Goal: Task Accomplishment & Management: Use online tool/utility

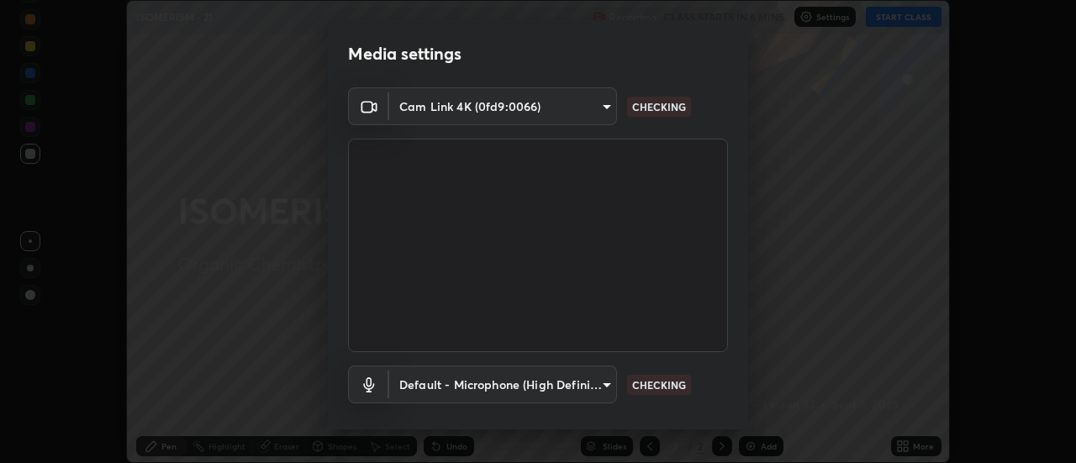
scroll to position [88, 0]
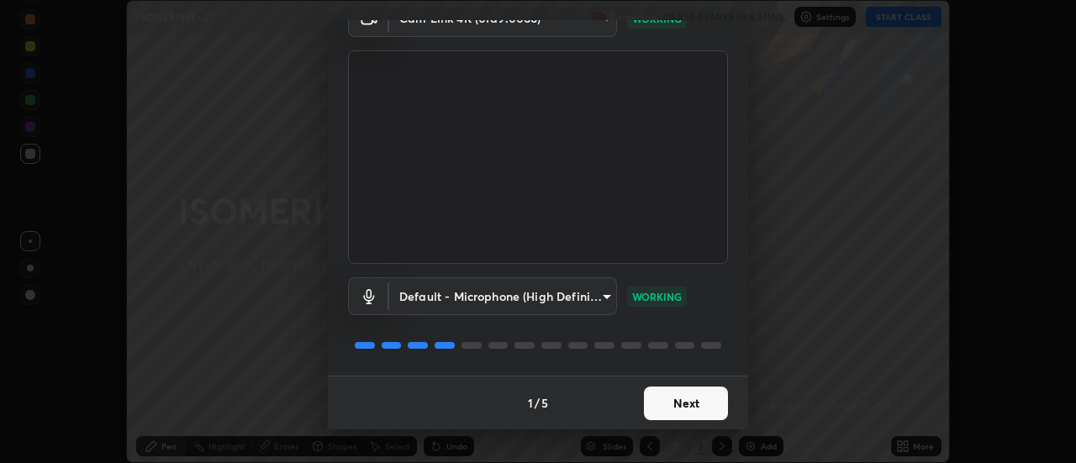
click at [664, 399] on button "Next" at bounding box center [686, 404] width 84 height 34
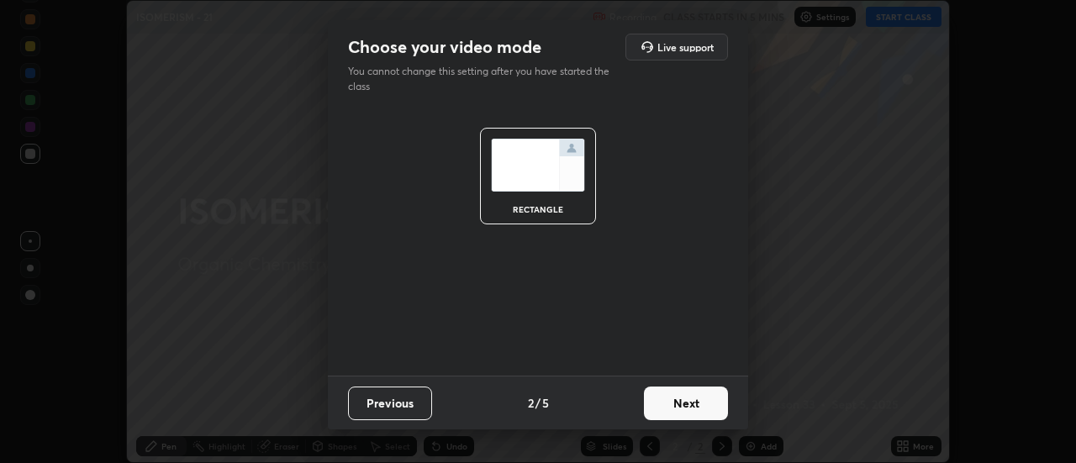
click at [677, 408] on button "Next" at bounding box center [686, 404] width 84 height 34
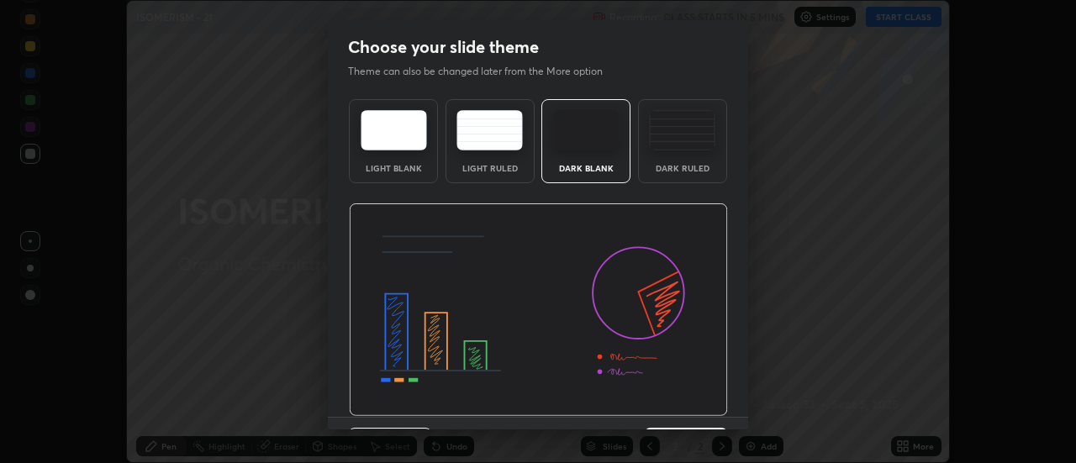
scroll to position [41, 0]
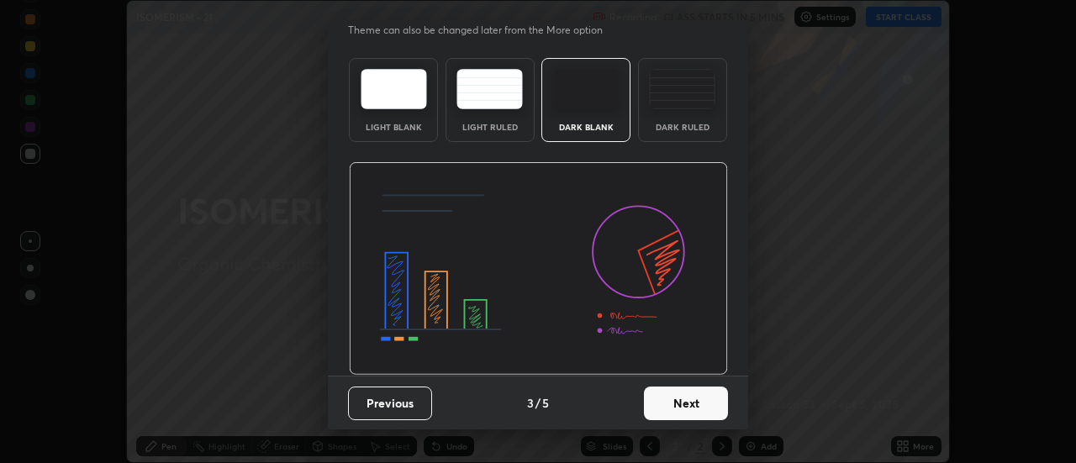
click at [678, 400] on button "Next" at bounding box center [686, 404] width 84 height 34
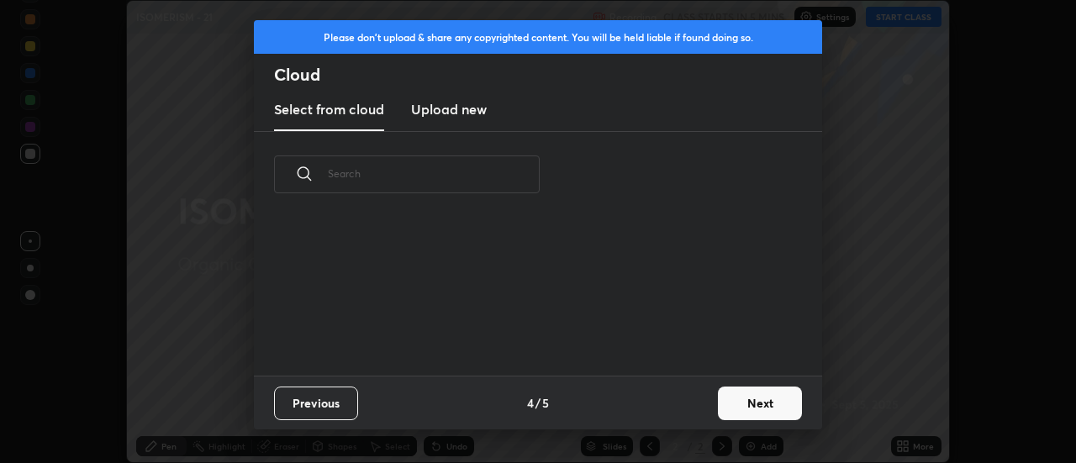
click at [733, 404] on button "Next" at bounding box center [760, 404] width 84 height 34
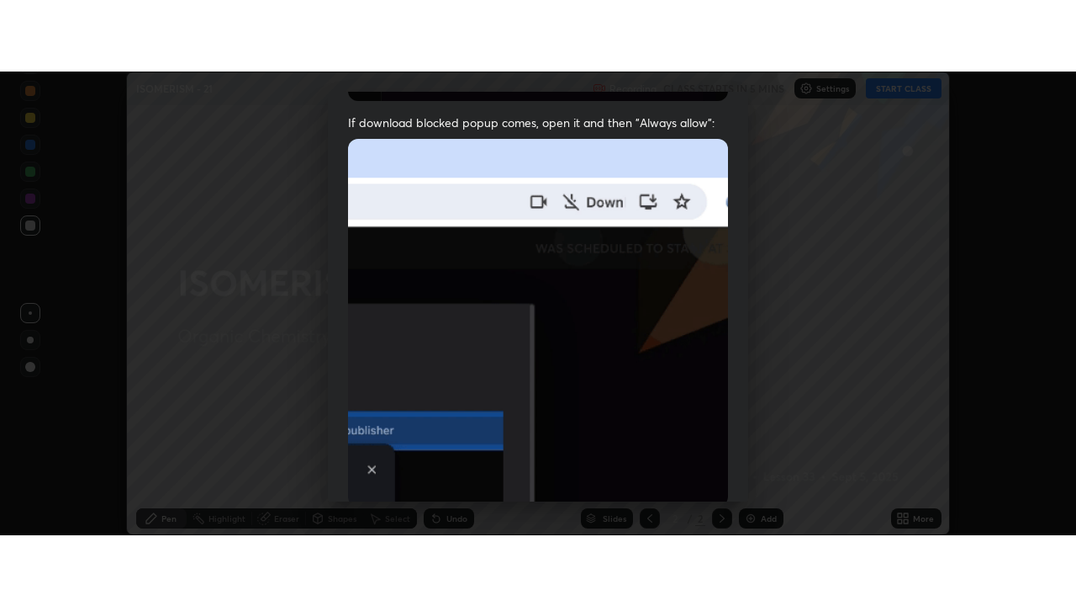
scroll to position [431, 0]
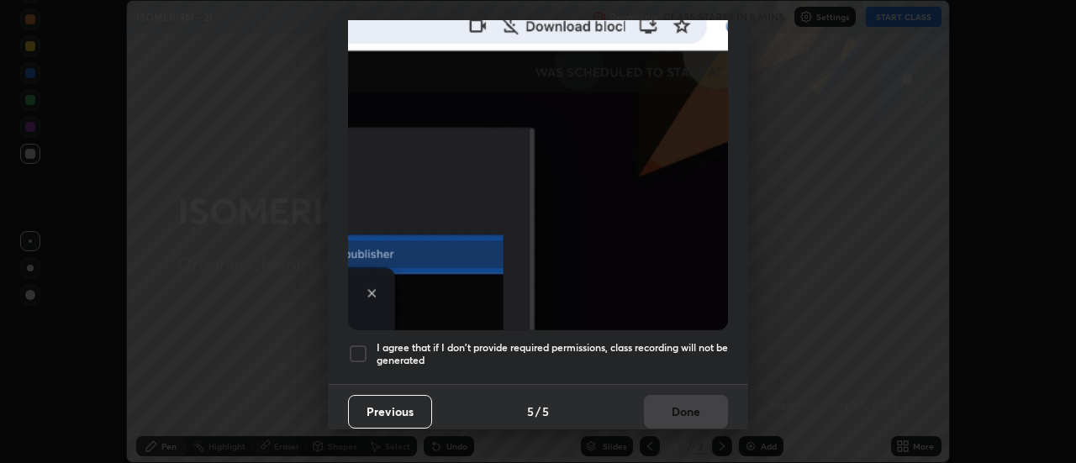
click at [361, 350] on div at bounding box center [358, 354] width 20 height 20
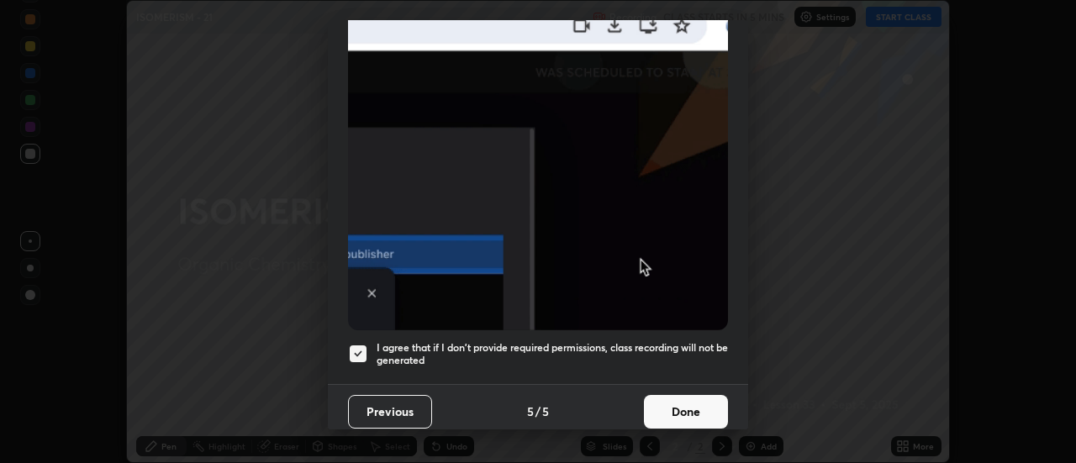
click at [685, 415] on button "Done" at bounding box center [686, 412] width 84 height 34
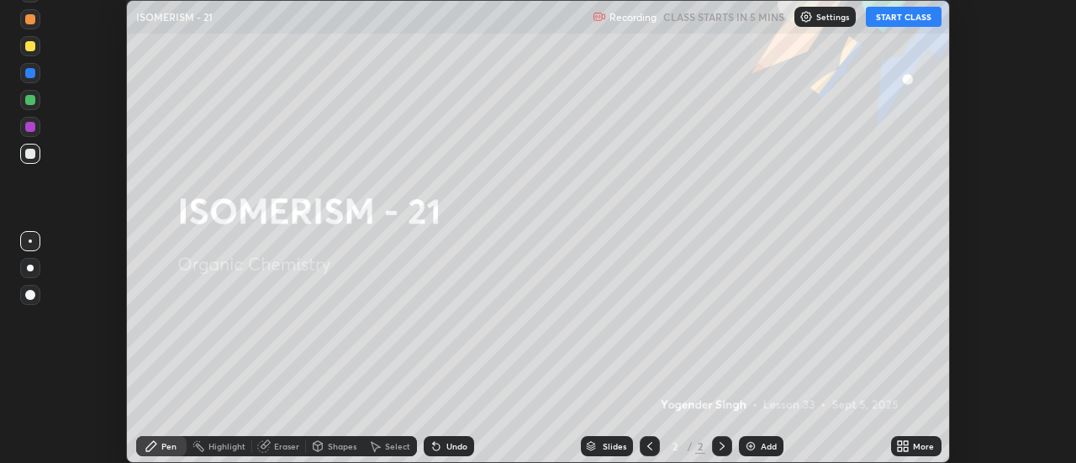
click at [901, 23] on button "START CLASS" at bounding box center [904, 17] width 76 height 20
click at [901, 443] on icon at bounding box center [900, 444] width 4 height 4
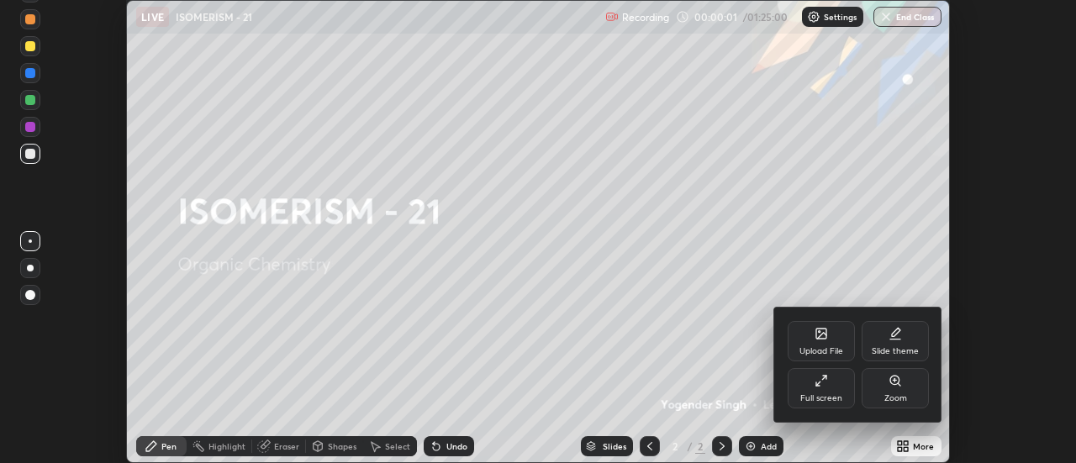
click at [898, 351] on div "Slide theme" at bounding box center [895, 351] width 47 height 8
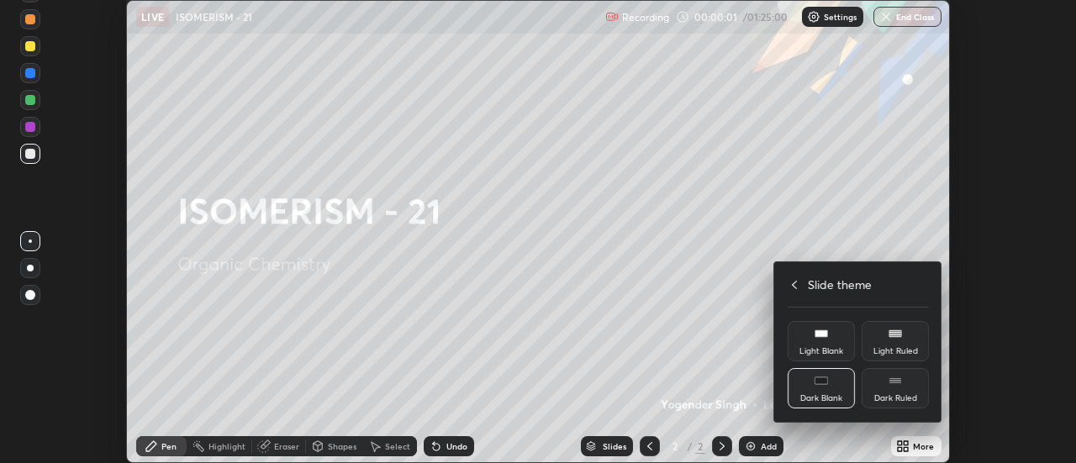
click at [897, 393] on div "Dark Ruled" at bounding box center [895, 388] width 67 height 40
click at [795, 283] on icon at bounding box center [794, 285] width 5 height 8
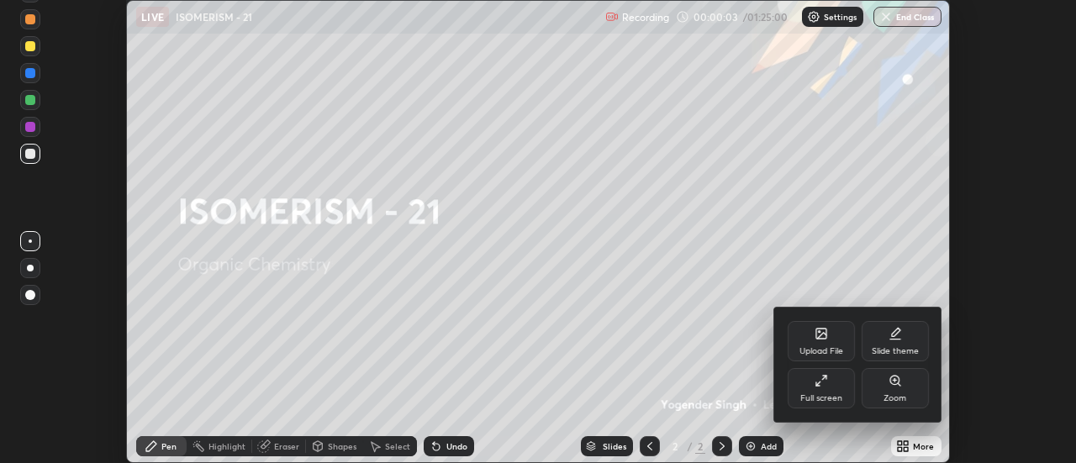
click at [825, 389] on div "Full screen" at bounding box center [821, 388] width 67 height 40
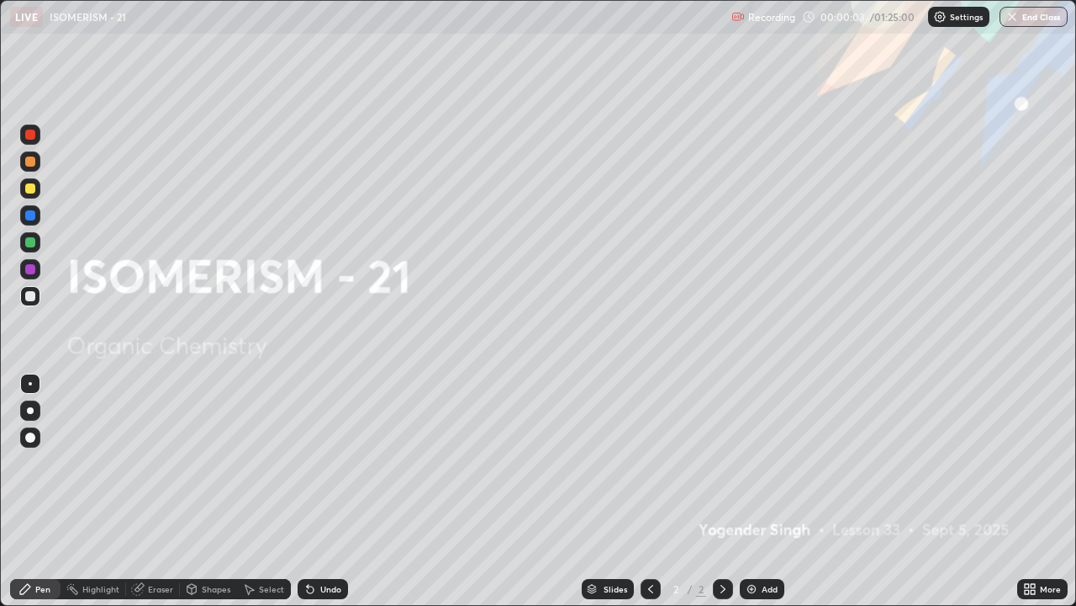
scroll to position [606, 1076]
click at [764, 463] on div "Add" at bounding box center [770, 589] width 16 height 8
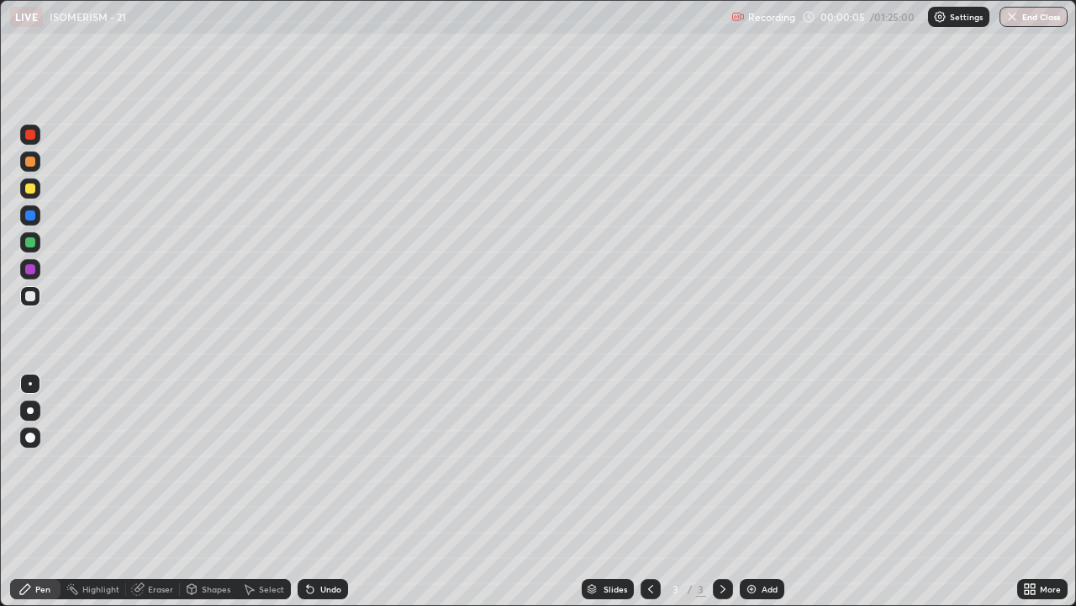
click at [37, 408] on div at bounding box center [30, 410] width 20 height 20
click at [324, 463] on div "Undo" at bounding box center [330, 589] width 21 height 8
click at [722, 463] on icon at bounding box center [723, 588] width 13 height 13
click at [754, 463] on img at bounding box center [751, 588] width 13 height 13
click at [34, 268] on div at bounding box center [30, 269] width 10 height 10
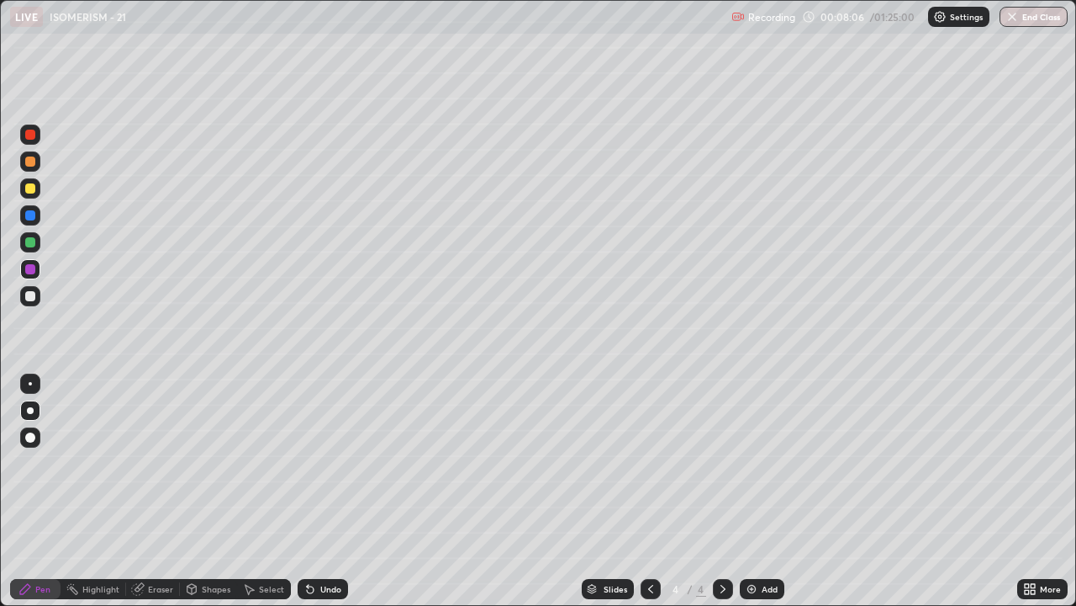
click at [26, 300] on div at bounding box center [30, 296] width 10 height 10
click at [328, 463] on div "Undo" at bounding box center [330, 589] width 21 height 8
click at [331, 463] on div "Undo" at bounding box center [330, 589] width 21 height 8
click at [748, 463] on div "Add" at bounding box center [762, 589] width 45 height 20
click at [30, 162] on div at bounding box center [30, 161] width 10 height 10
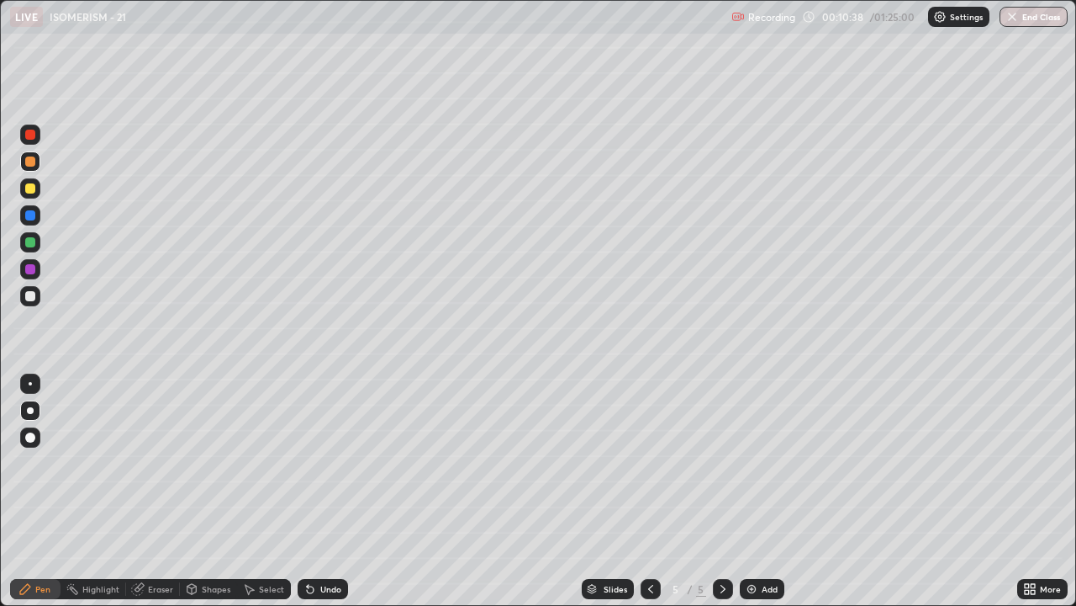
click at [30, 295] on div at bounding box center [30, 296] width 10 height 10
click at [307, 463] on icon at bounding box center [308, 586] width 2 height 2
click at [307, 463] on icon at bounding box center [310, 589] width 7 height 7
click at [326, 463] on div "Undo" at bounding box center [323, 589] width 50 height 20
click at [321, 463] on div "Undo" at bounding box center [323, 589] width 50 height 20
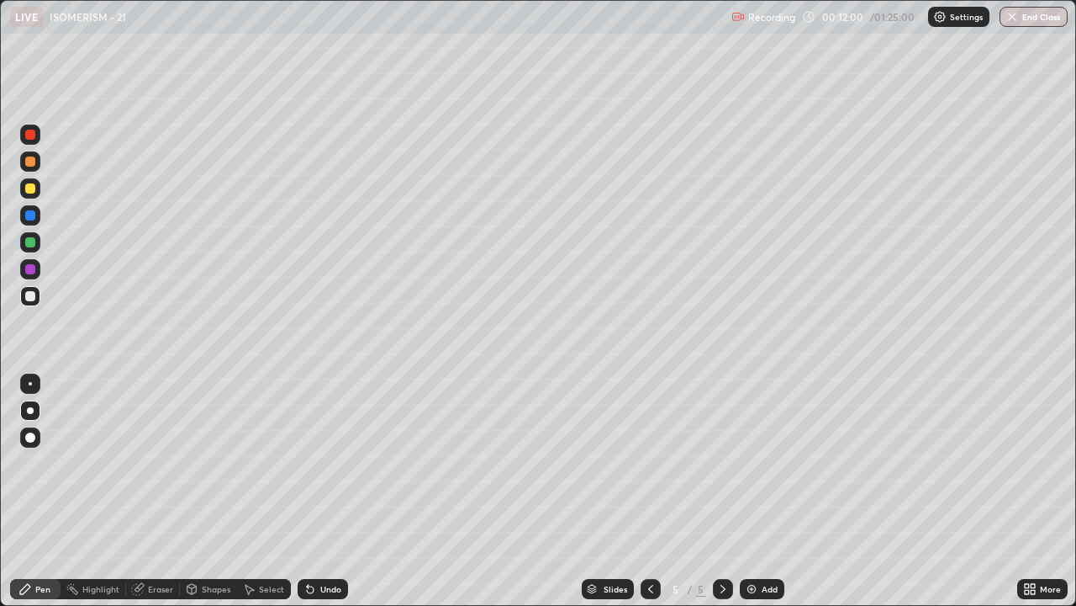
click at [324, 463] on div "Undo" at bounding box center [330, 589] width 21 height 8
click at [29, 193] on div at bounding box center [30, 188] width 10 height 10
click at [29, 162] on div at bounding box center [30, 161] width 10 height 10
click at [34, 268] on div at bounding box center [30, 269] width 10 height 10
click at [28, 195] on div at bounding box center [30, 188] width 20 height 20
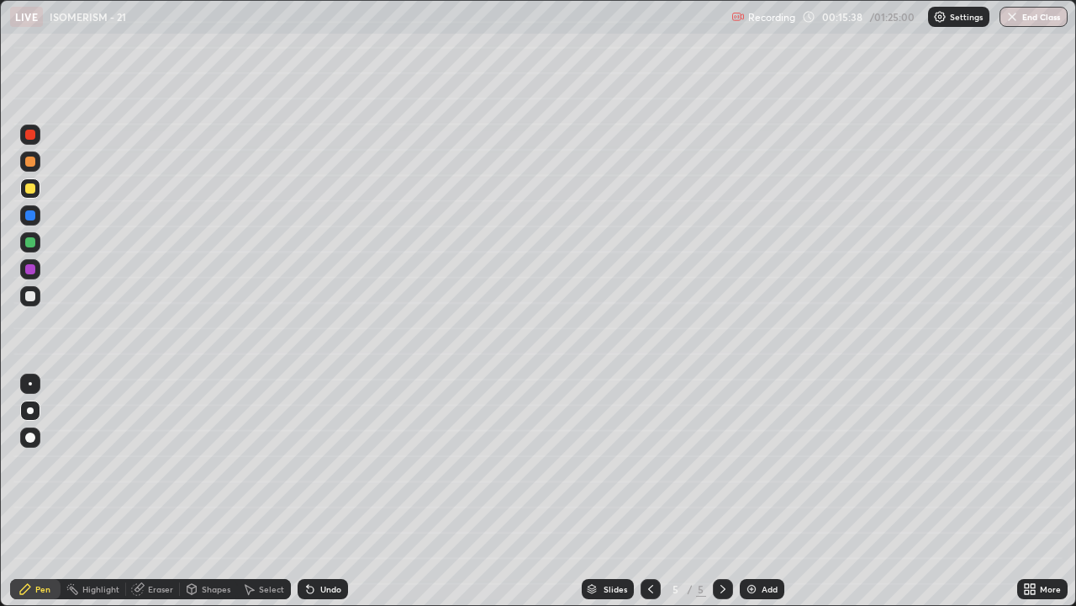
click at [29, 272] on div at bounding box center [30, 269] width 10 height 10
click at [32, 241] on div at bounding box center [30, 242] width 10 height 10
click at [25, 299] on div at bounding box center [30, 296] width 10 height 10
click at [307, 463] on icon at bounding box center [310, 589] width 7 height 7
click at [28, 267] on div at bounding box center [30, 269] width 10 height 10
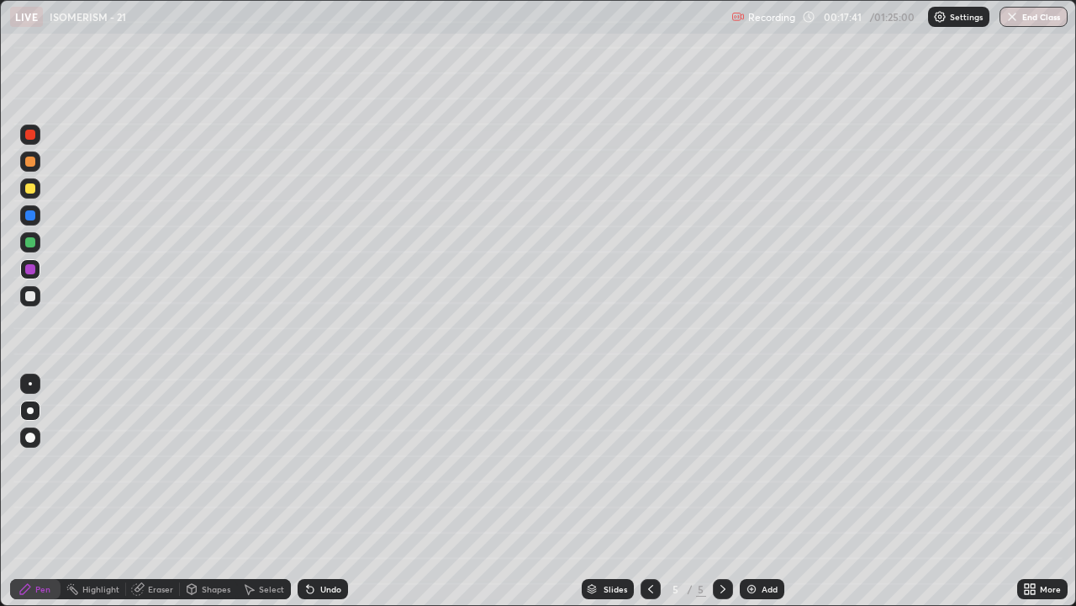
click at [30, 295] on div at bounding box center [30, 296] width 10 height 10
click at [30, 269] on div at bounding box center [30, 269] width 10 height 10
click at [29, 294] on div at bounding box center [30, 296] width 10 height 10
click at [29, 265] on div at bounding box center [30, 269] width 10 height 10
click at [26, 246] on div at bounding box center [30, 242] width 10 height 10
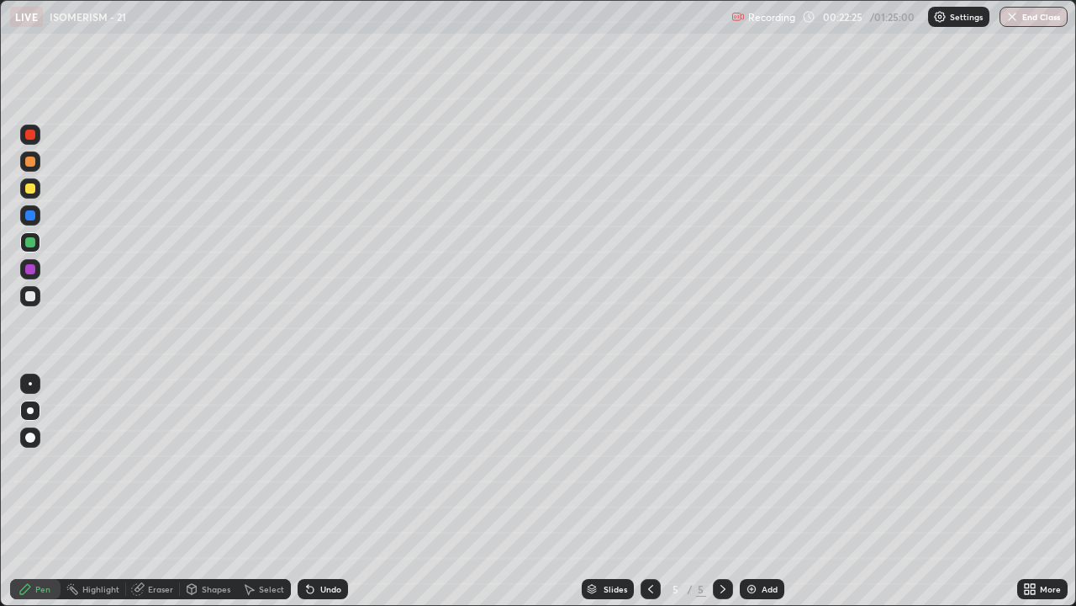
click at [30, 184] on div at bounding box center [30, 188] width 10 height 10
click at [320, 463] on div "Undo" at bounding box center [330, 589] width 21 height 8
click at [323, 463] on div "Undo" at bounding box center [330, 589] width 21 height 8
click at [325, 463] on div "Undo" at bounding box center [330, 589] width 21 height 8
click at [330, 463] on div "Undo" at bounding box center [323, 589] width 50 height 20
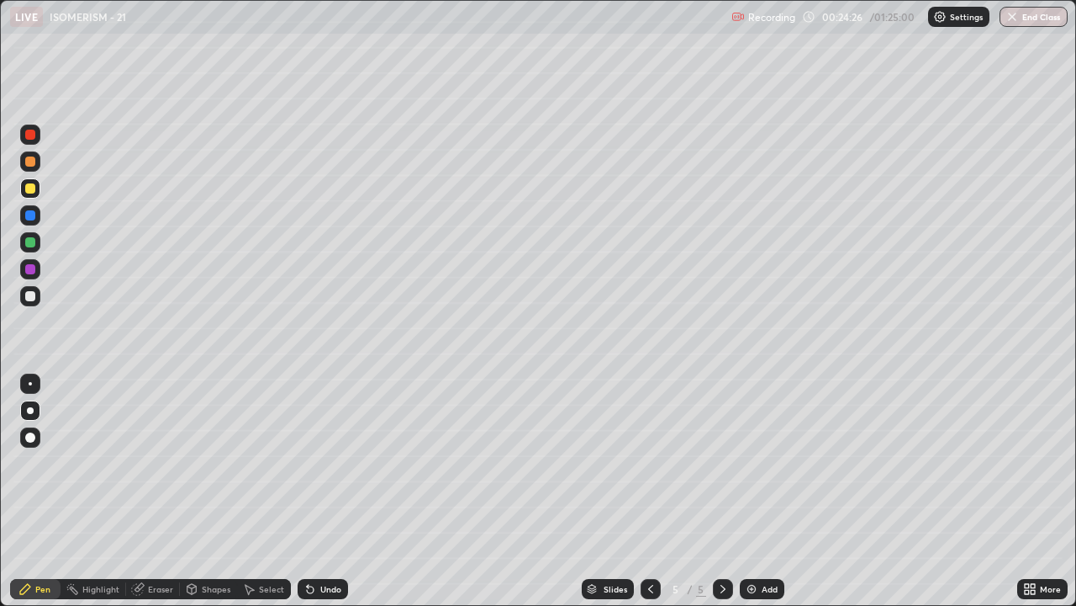
click at [749, 463] on img at bounding box center [751, 588] width 13 height 13
click at [28, 300] on div at bounding box center [30, 296] width 10 height 10
click at [32, 187] on div at bounding box center [30, 188] width 10 height 10
click at [34, 161] on div at bounding box center [30, 161] width 10 height 10
click at [36, 296] on div at bounding box center [30, 296] width 20 height 20
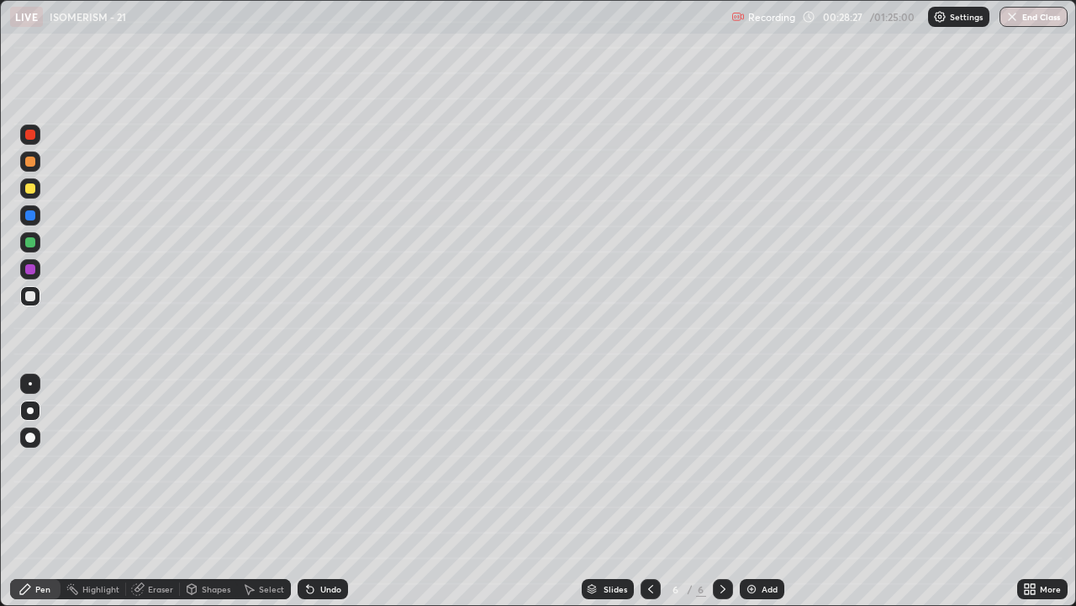
click at [29, 164] on div at bounding box center [30, 161] width 10 height 10
click at [32, 243] on div at bounding box center [30, 242] width 10 height 10
click at [28, 187] on div at bounding box center [30, 188] width 10 height 10
click at [745, 463] on img at bounding box center [751, 588] width 13 height 13
click at [30, 297] on div at bounding box center [30, 296] width 10 height 10
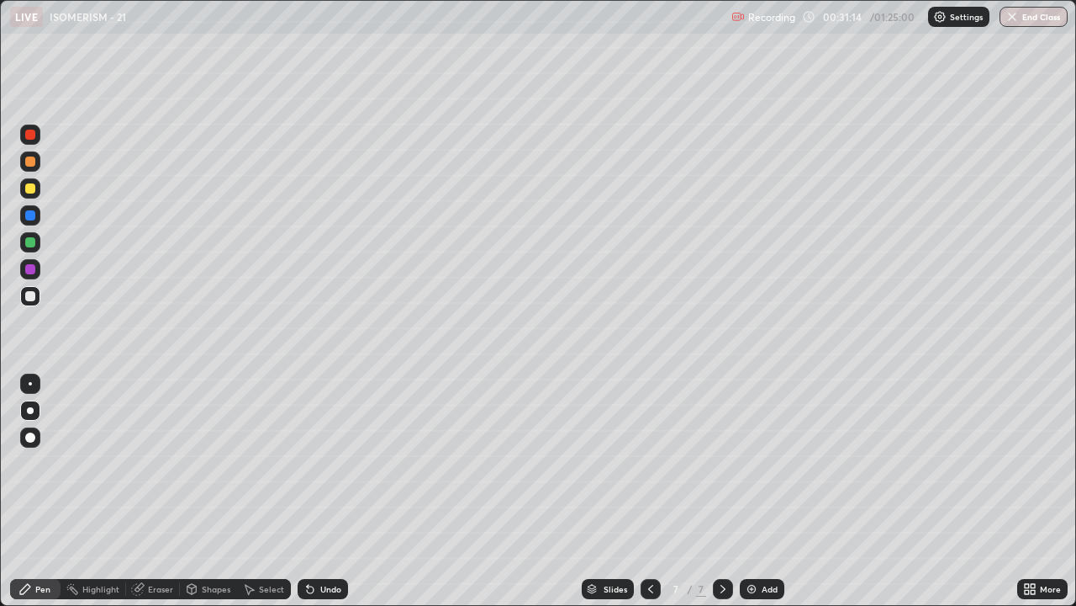
click at [33, 190] on div at bounding box center [30, 188] width 10 height 10
click at [30, 294] on div at bounding box center [30, 296] width 10 height 10
click at [28, 296] on div at bounding box center [30, 296] width 10 height 10
click at [29, 192] on div at bounding box center [30, 188] width 10 height 10
click at [27, 134] on div at bounding box center [30, 135] width 10 height 10
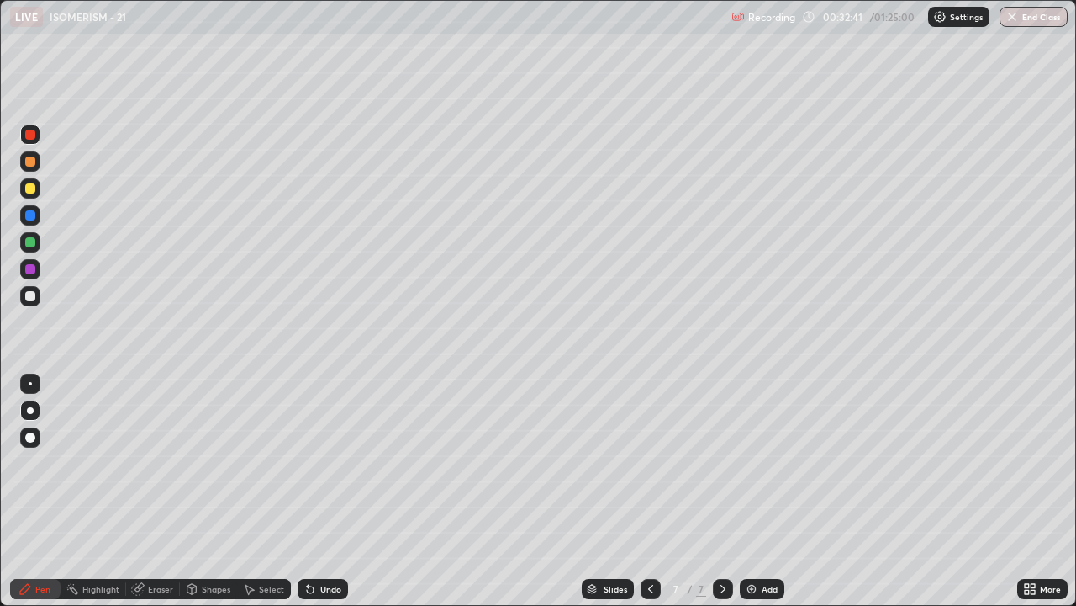
click at [30, 302] on div at bounding box center [30, 296] width 20 height 20
click at [29, 135] on div at bounding box center [30, 135] width 10 height 10
click at [34, 268] on div at bounding box center [30, 269] width 10 height 10
click at [28, 294] on div at bounding box center [30, 296] width 10 height 10
click at [26, 271] on div at bounding box center [30, 269] width 10 height 10
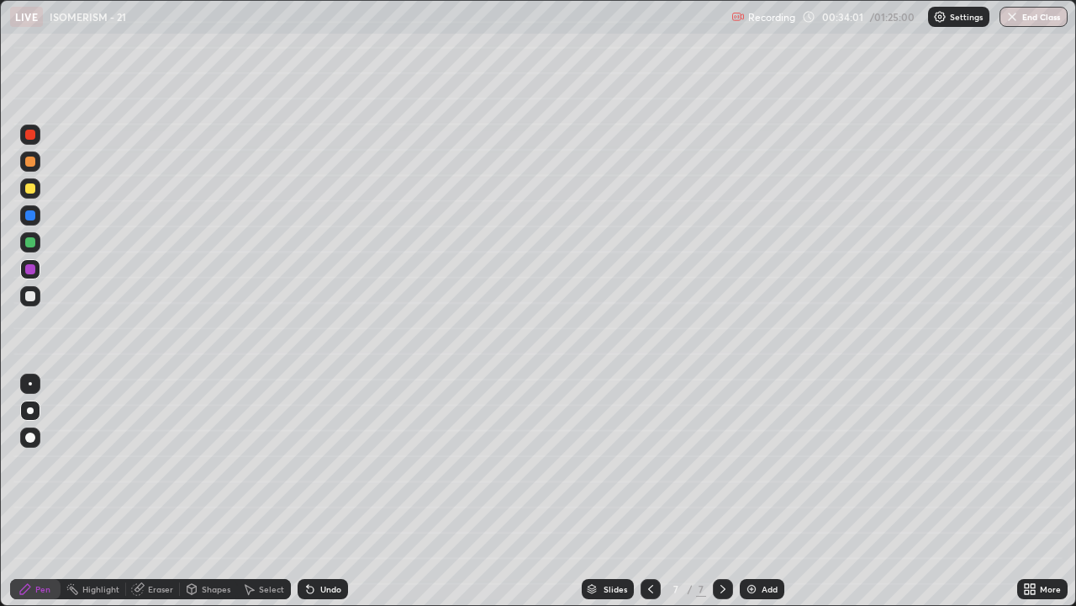
click at [27, 295] on div at bounding box center [30, 296] width 10 height 10
click at [31, 243] on div at bounding box center [30, 242] width 10 height 10
click at [26, 294] on div at bounding box center [30, 296] width 10 height 10
click at [315, 463] on div "Undo" at bounding box center [323, 589] width 50 height 20
click at [29, 242] on div at bounding box center [30, 242] width 10 height 10
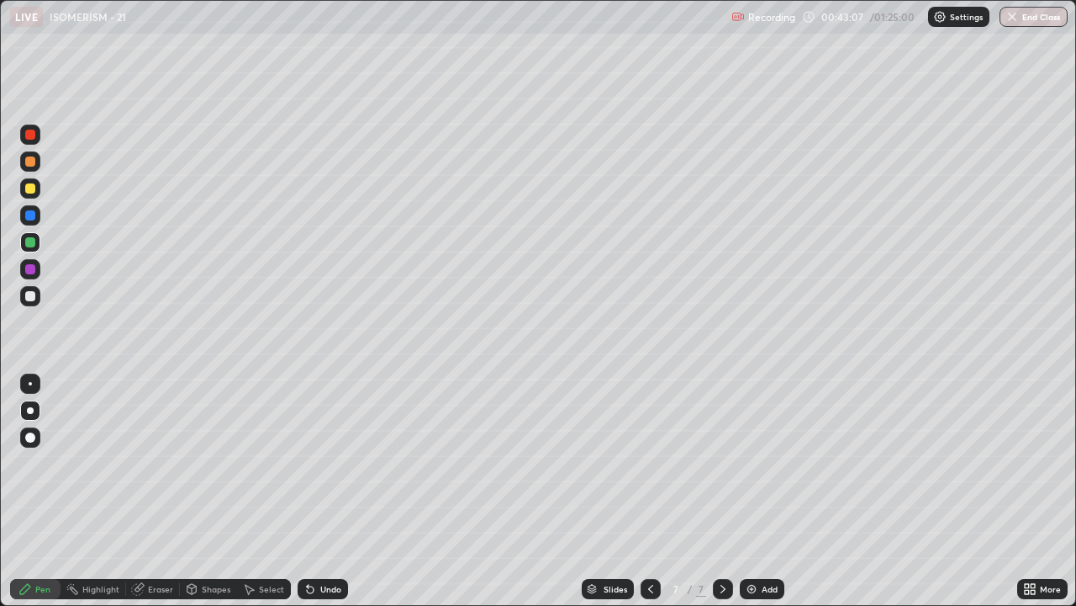
click at [29, 188] on div at bounding box center [30, 188] width 10 height 10
click at [32, 297] on div at bounding box center [30, 296] width 10 height 10
click at [722, 463] on icon at bounding box center [723, 588] width 13 height 13
click at [649, 463] on icon at bounding box center [650, 588] width 13 height 13
click at [719, 463] on icon at bounding box center [723, 588] width 13 height 13
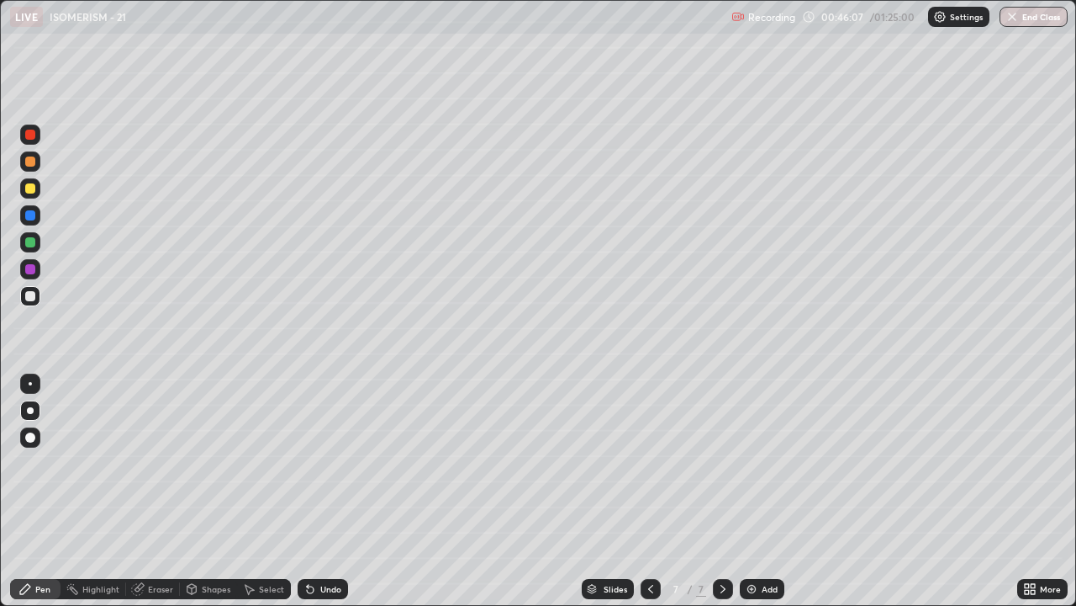
click at [31, 218] on div at bounding box center [30, 215] width 10 height 10
click at [32, 297] on div at bounding box center [30, 296] width 10 height 10
click at [753, 463] on img at bounding box center [751, 588] width 13 height 13
click at [33, 298] on div at bounding box center [30, 296] width 10 height 10
click at [31, 298] on div at bounding box center [30, 296] width 10 height 10
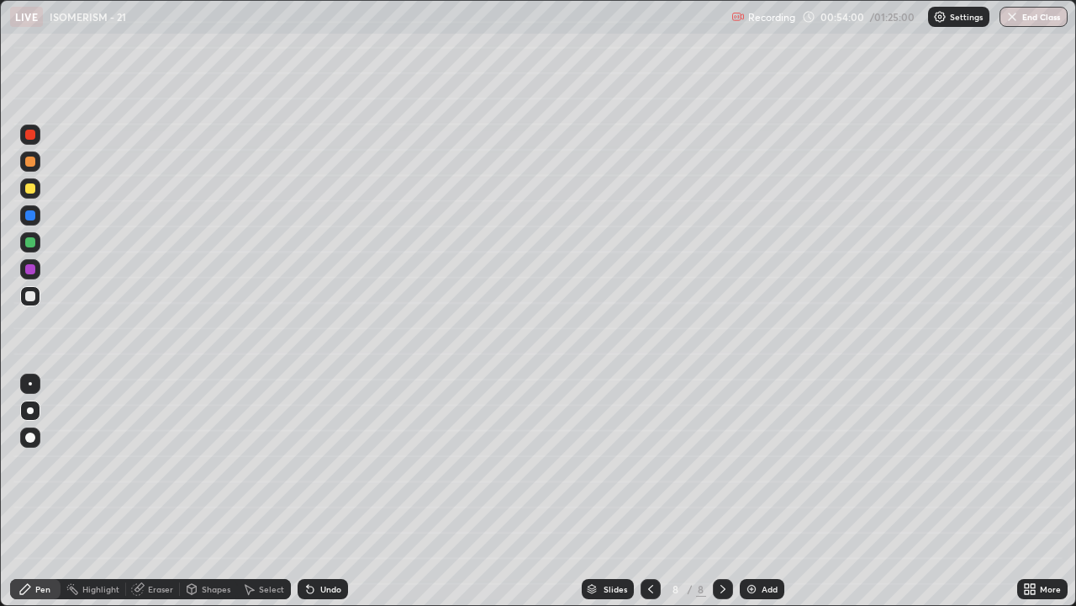
click at [29, 240] on div at bounding box center [30, 242] width 10 height 10
click at [28, 300] on div at bounding box center [30, 296] width 10 height 10
click at [317, 463] on div "Undo" at bounding box center [323, 589] width 50 height 20
click at [32, 193] on div at bounding box center [30, 188] width 10 height 10
click at [33, 294] on div at bounding box center [30, 296] width 10 height 10
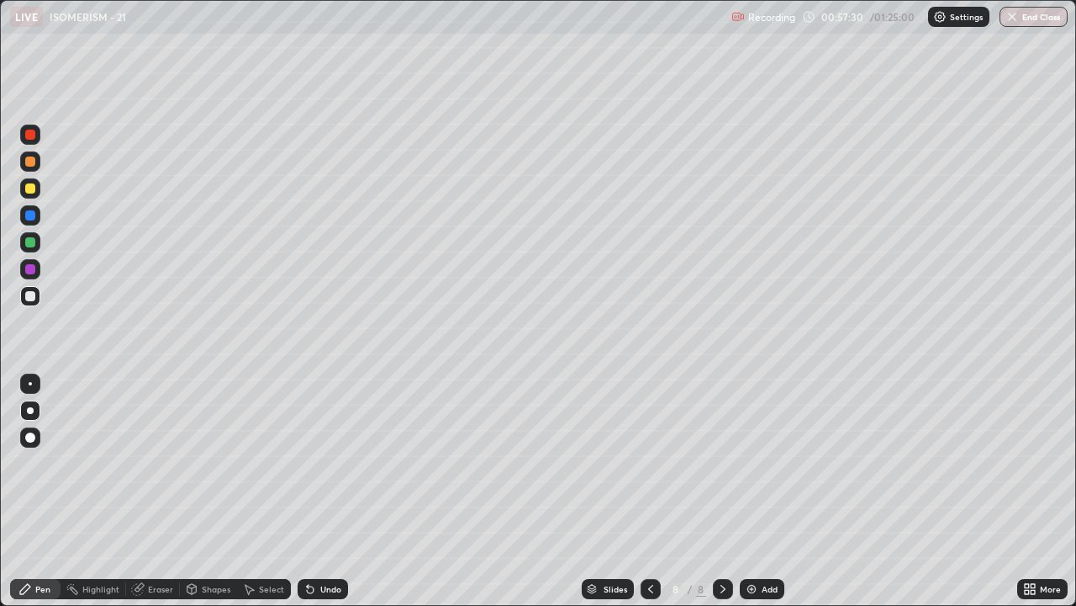
click at [750, 463] on img at bounding box center [751, 588] width 13 height 13
click at [649, 463] on icon at bounding box center [650, 588] width 13 height 13
click at [719, 463] on icon at bounding box center [723, 588] width 13 height 13
click at [33, 193] on div at bounding box center [30, 188] width 10 height 10
click at [34, 161] on div at bounding box center [30, 161] width 10 height 10
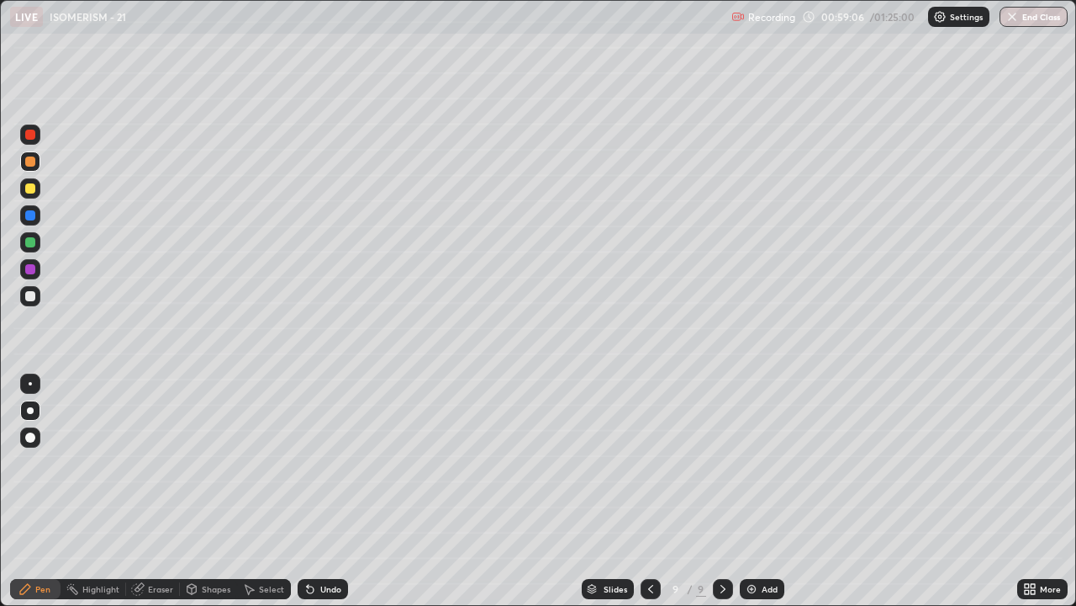
click at [29, 297] on div at bounding box center [30, 296] width 10 height 10
click at [34, 162] on div at bounding box center [30, 161] width 10 height 10
click at [28, 297] on div at bounding box center [30, 296] width 10 height 10
click at [33, 243] on div at bounding box center [30, 242] width 10 height 10
click at [28, 292] on div at bounding box center [30, 296] width 10 height 10
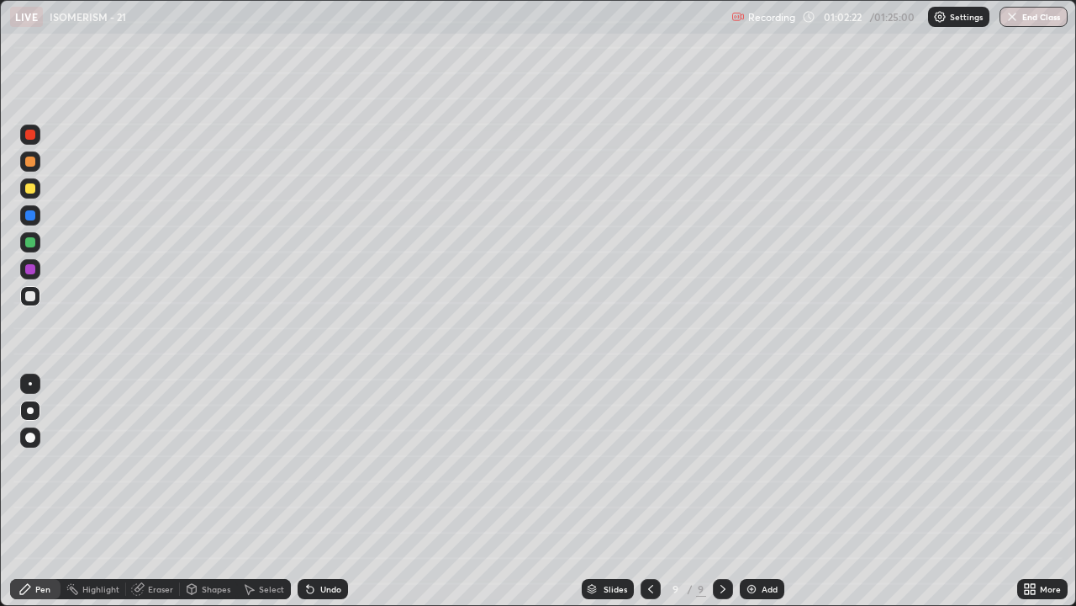
click at [26, 183] on div at bounding box center [30, 188] width 10 height 10
click at [34, 273] on div at bounding box center [30, 269] width 20 height 20
click at [30, 298] on div at bounding box center [30, 296] width 10 height 10
click at [33, 191] on div at bounding box center [30, 188] width 10 height 10
click at [331, 463] on div "Undo" at bounding box center [323, 589] width 50 height 20
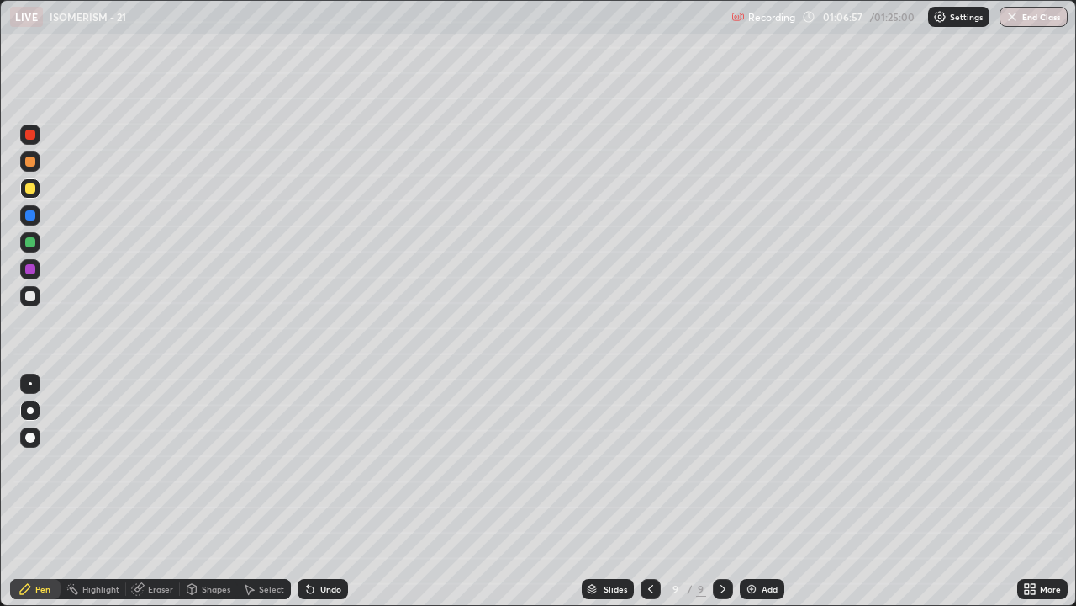
click at [30, 270] on div at bounding box center [30, 269] width 10 height 10
click at [38, 294] on div at bounding box center [30, 296] width 20 height 20
click at [251, 463] on icon at bounding box center [248, 588] width 13 height 13
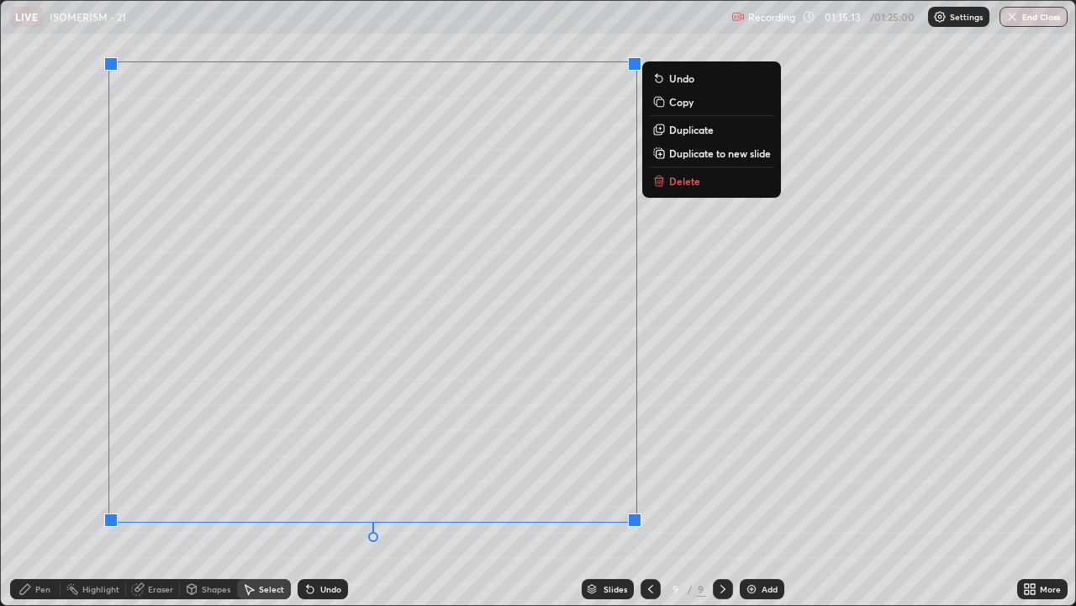
click at [658, 185] on icon at bounding box center [660, 181] width 8 height 8
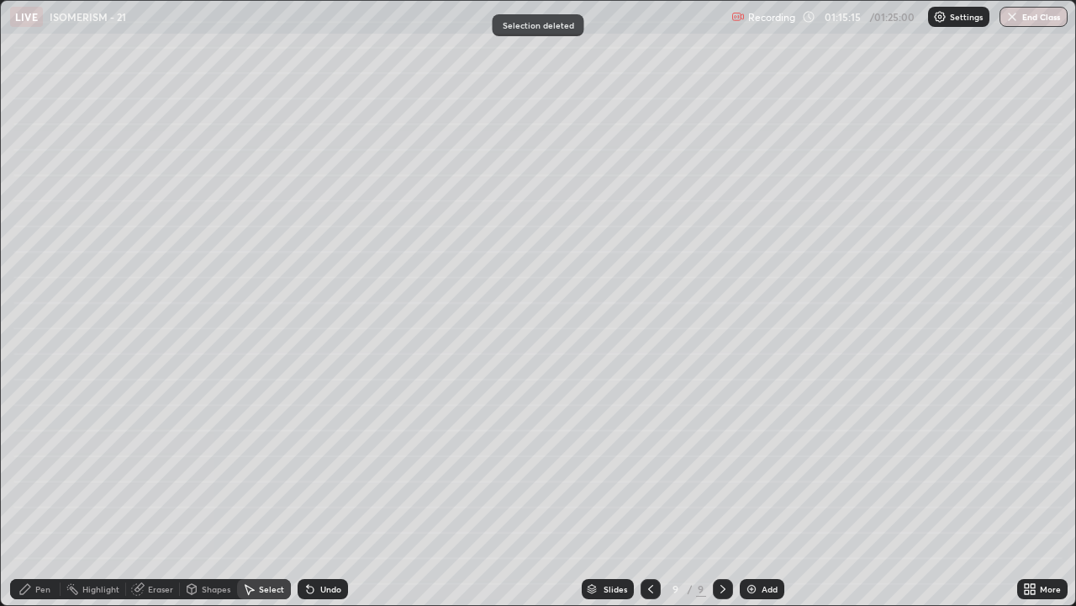
click at [33, 463] on div "Pen" at bounding box center [35, 589] width 50 height 20
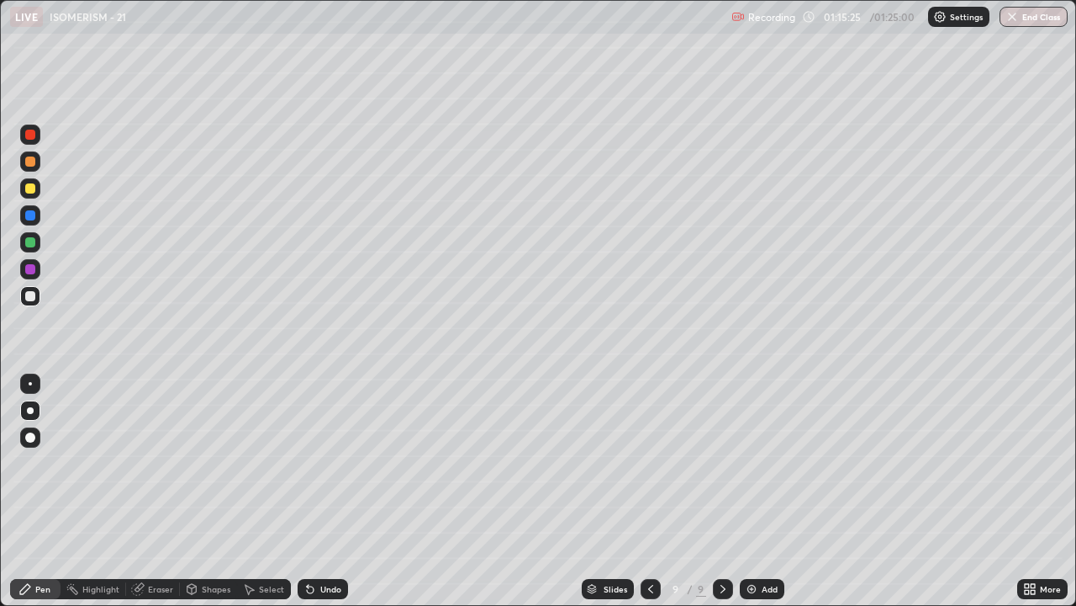
click at [307, 463] on icon at bounding box center [308, 586] width 2 height 2
click at [313, 463] on icon at bounding box center [310, 588] width 13 height 13
click at [315, 463] on icon at bounding box center [310, 588] width 13 height 13
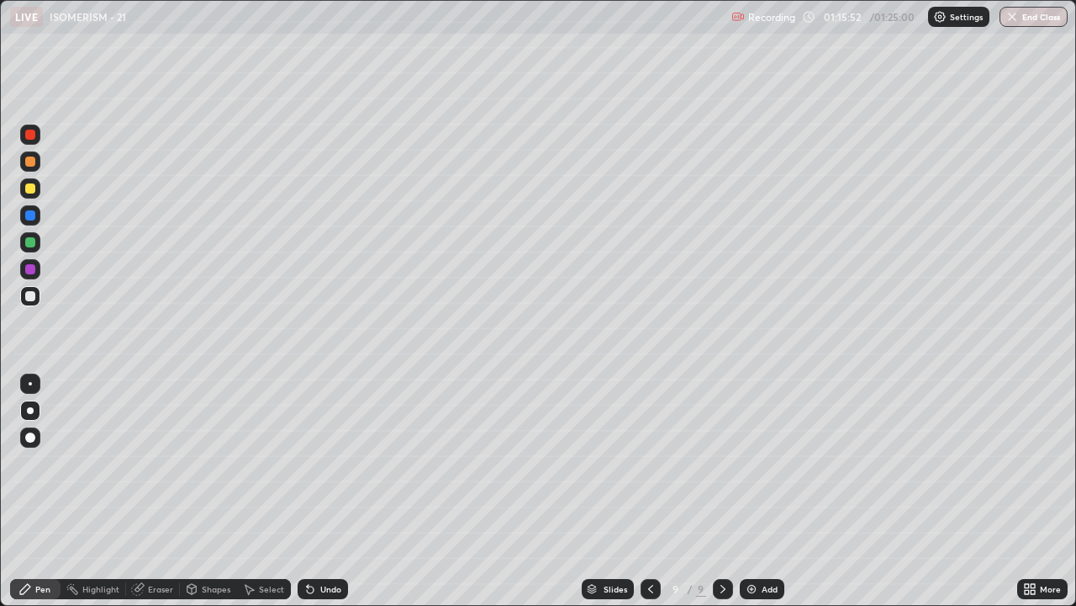
click at [26, 135] on div at bounding box center [30, 135] width 10 height 10
click at [32, 218] on div at bounding box center [30, 215] width 10 height 10
click at [30, 299] on div at bounding box center [30, 296] width 10 height 10
click at [28, 273] on div at bounding box center [30, 269] width 10 height 10
click at [31, 296] on div at bounding box center [30, 296] width 10 height 10
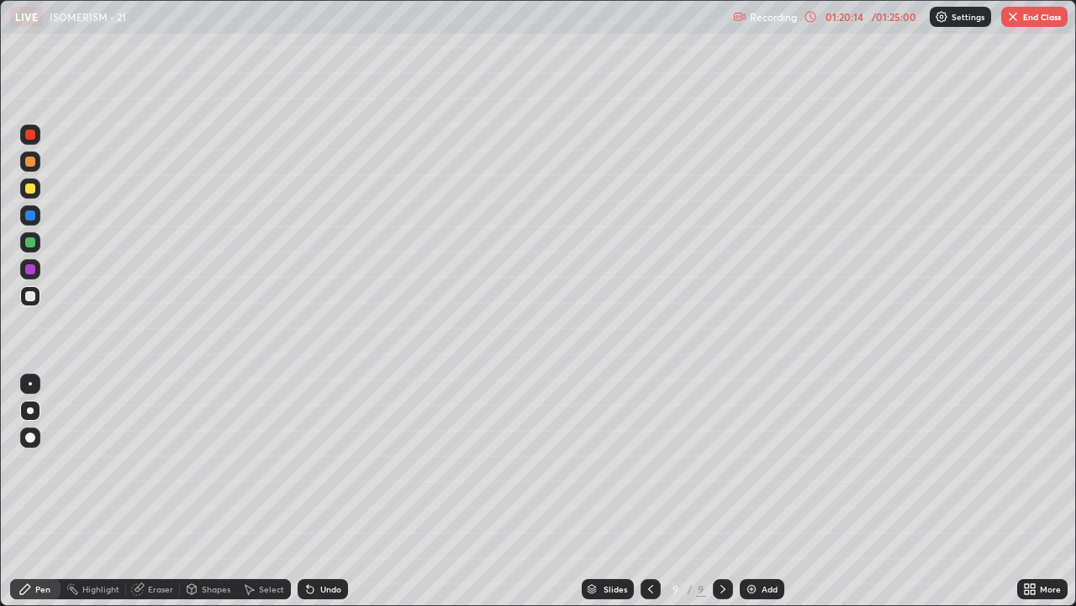
click at [30, 270] on div at bounding box center [30, 269] width 10 height 10
click at [137, 463] on icon at bounding box center [137, 589] width 11 height 11
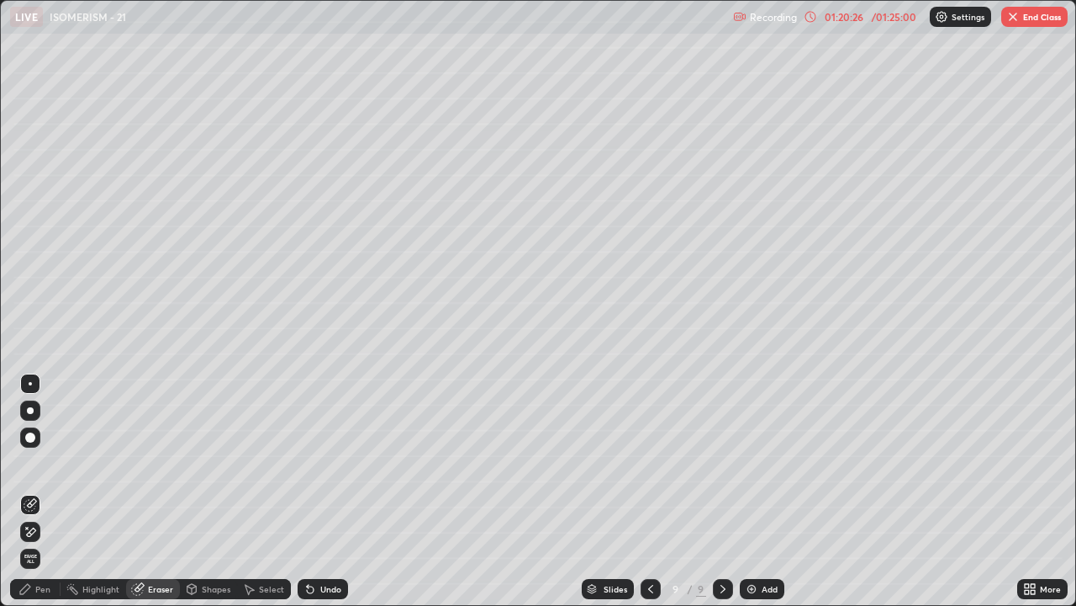
click at [44, 463] on div "Pen" at bounding box center [42, 589] width 15 height 8
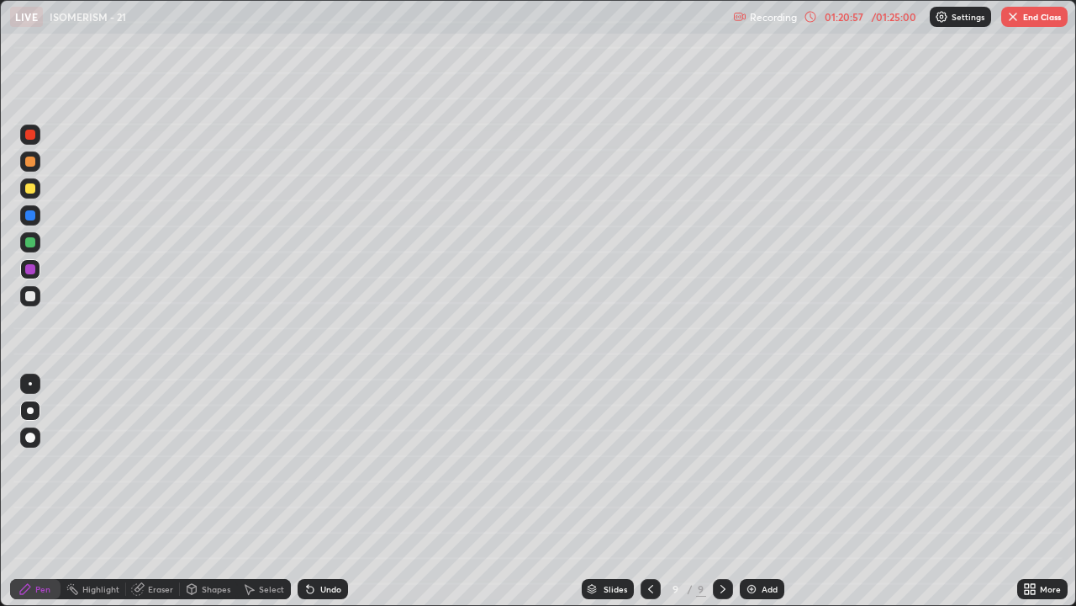
click at [36, 301] on div at bounding box center [30, 296] width 20 height 20
click at [22, 247] on div at bounding box center [30, 242] width 20 height 20
click at [32, 188] on div at bounding box center [30, 188] width 10 height 10
click at [29, 298] on div at bounding box center [30, 296] width 10 height 10
click at [29, 297] on div at bounding box center [30, 296] width 10 height 10
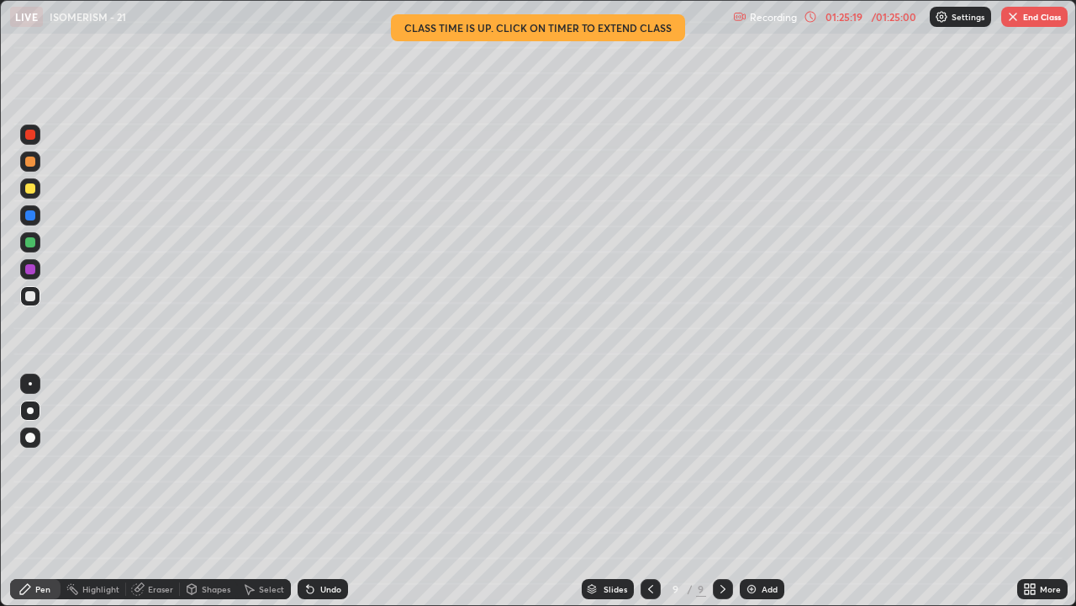
click at [748, 463] on img at bounding box center [751, 588] width 13 height 13
click at [28, 296] on div at bounding box center [30, 296] width 10 height 10
click at [29, 184] on div at bounding box center [30, 188] width 10 height 10
click at [29, 298] on div at bounding box center [30, 296] width 10 height 10
click at [25, 298] on div at bounding box center [30, 296] width 10 height 10
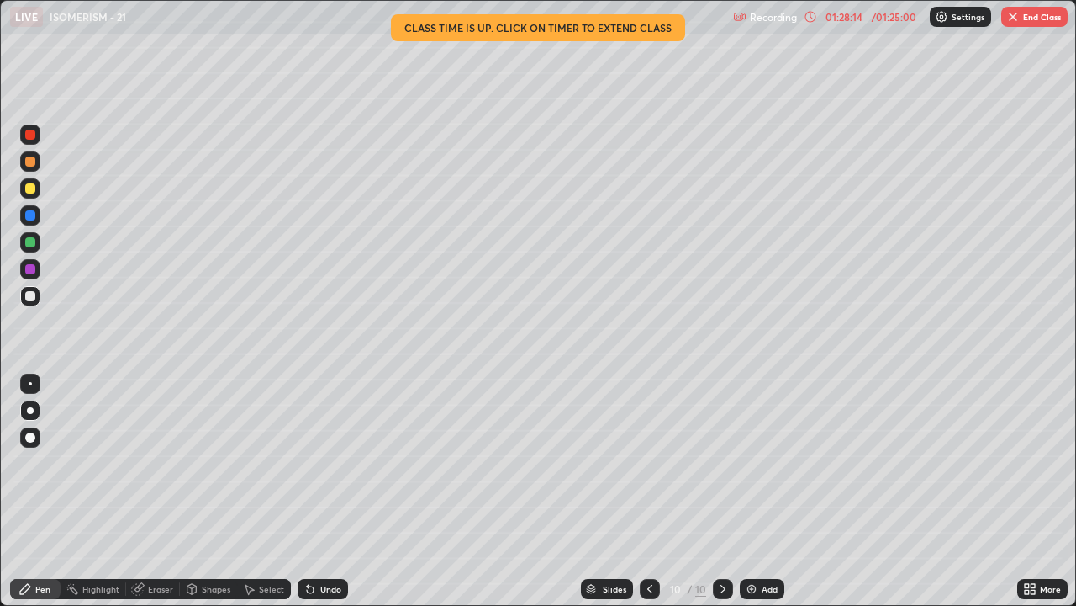
click at [30, 272] on div at bounding box center [30, 269] width 10 height 10
click at [29, 242] on div at bounding box center [30, 242] width 10 height 10
click at [30, 296] on div at bounding box center [30, 296] width 10 height 10
click at [32, 191] on div at bounding box center [30, 188] width 10 height 10
click at [25, 299] on div at bounding box center [30, 296] width 20 height 20
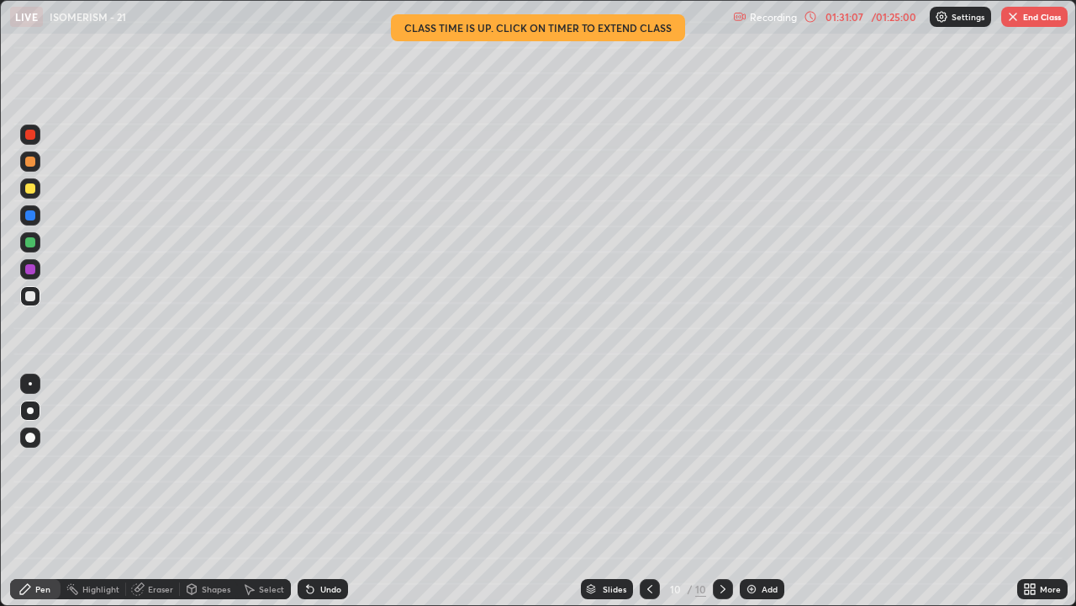
click at [30, 243] on div at bounding box center [30, 242] width 10 height 10
click at [25, 303] on div at bounding box center [30, 296] width 20 height 20
click at [1024, 26] on button "End Class" at bounding box center [1035, 17] width 66 height 20
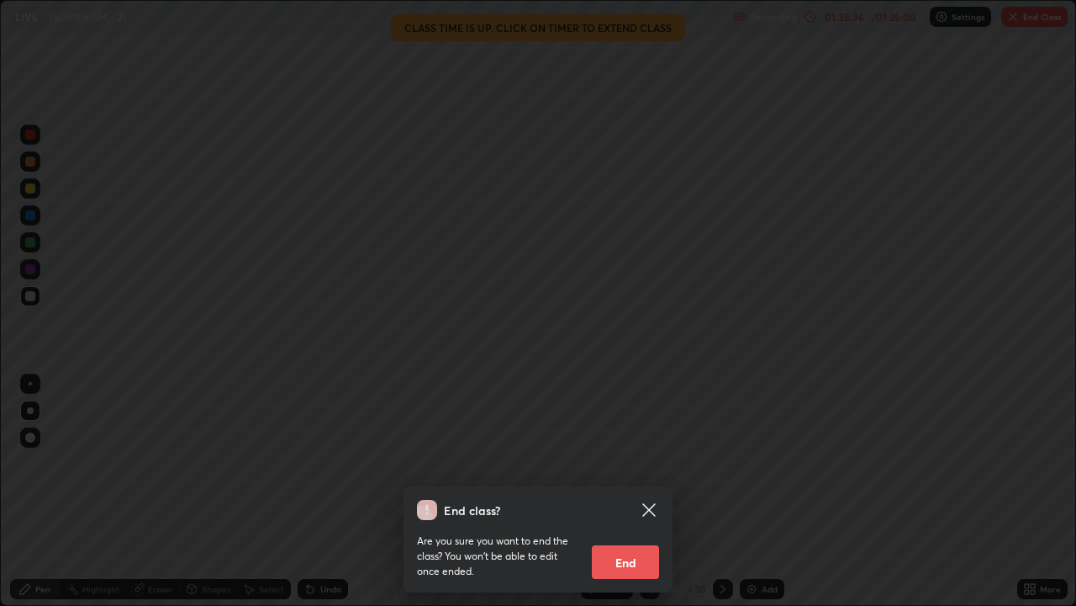
click at [637, 463] on button "End" at bounding box center [625, 562] width 67 height 34
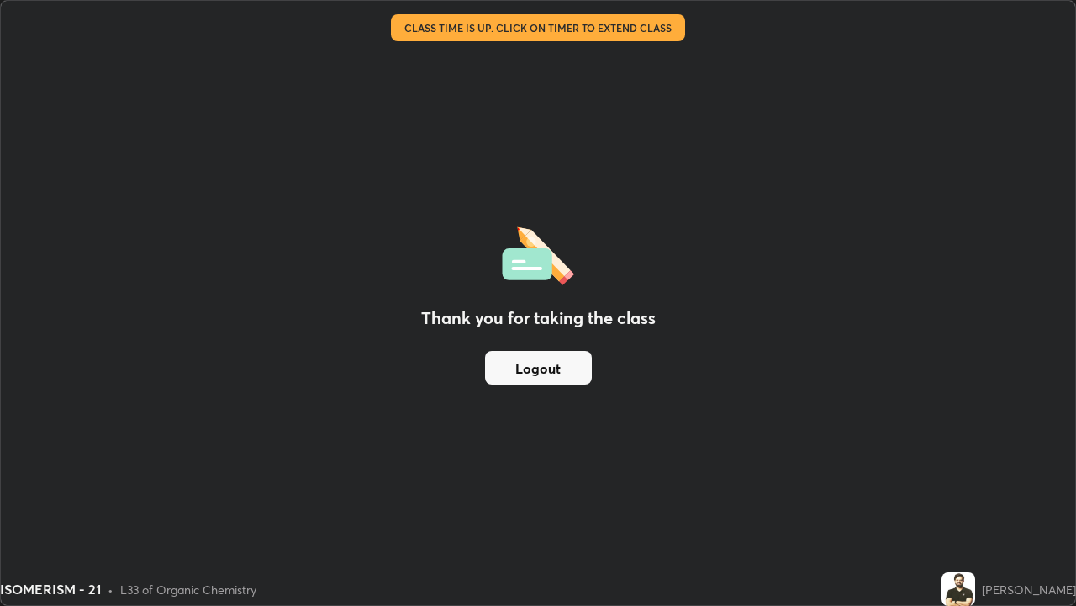
click at [542, 373] on button "Logout" at bounding box center [538, 368] width 107 height 34
